Goal: Answer question/provide support: Share knowledge or assist other users

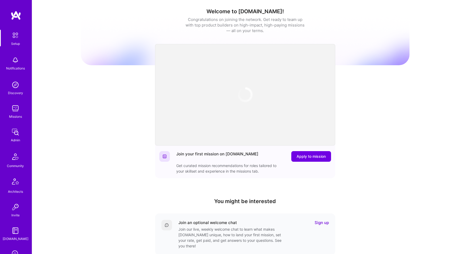
scroll to position [86, 0]
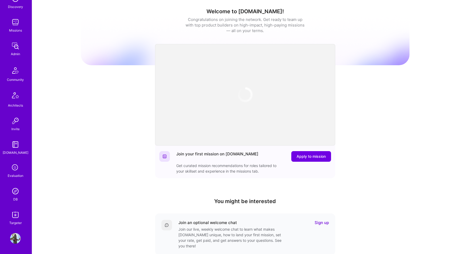
click at [16, 241] on img at bounding box center [15, 238] width 11 height 11
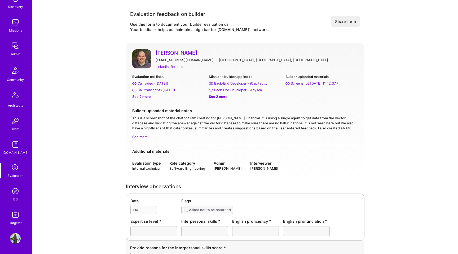
click at [164, 52] on link "Pedro Diaz" at bounding box center [257, 52] width 203 height 7
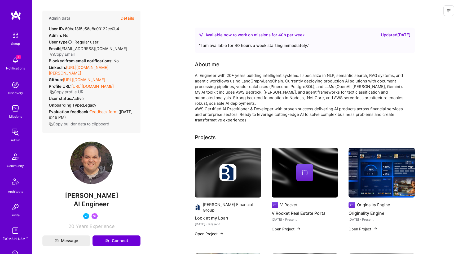
click at [127, 19] on button "Details" at bounding box center [128, 18] width 14 height 15
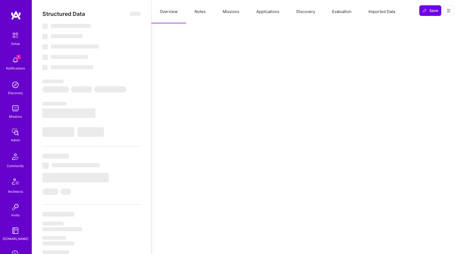
click at [346, 15] on button "Evaluation" at bounding box center [342, 11] width 36 height 23
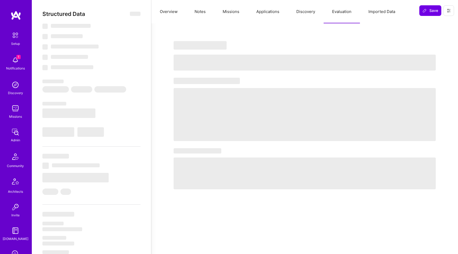
select select "Right Now"
select select "4"
select select "7"
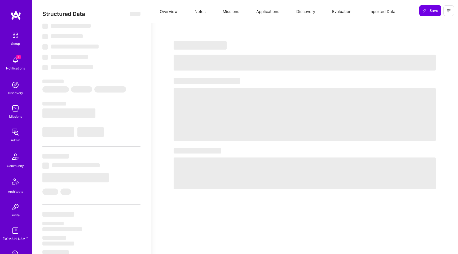
select select "US"
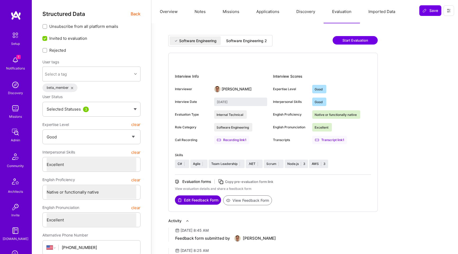
click at [238, 45] on div "Software Engineering Software Engineering 2" at bounding box center [220, 40] width 104 height 11
click at [240, 41] on div "Software Engineering 2" at bounding box center [246, 40] width 41 height 5
type input "[DATE]"
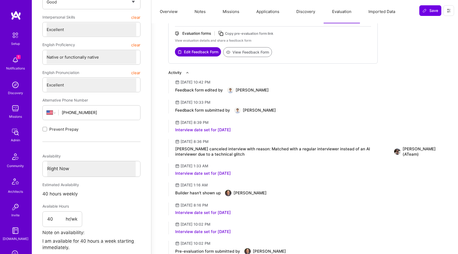
scroll to position [128, 0]
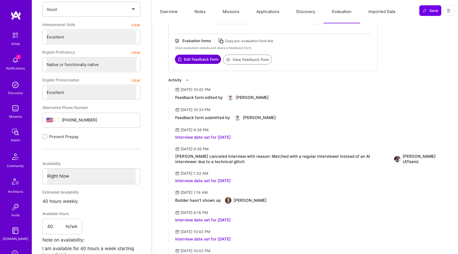
click at [211, 61] on button "Edit Feedback Form" at bounding box center [198, 59] width 46 height 9
